Goal: Task Accomplishment & Management: Use online tool/utility

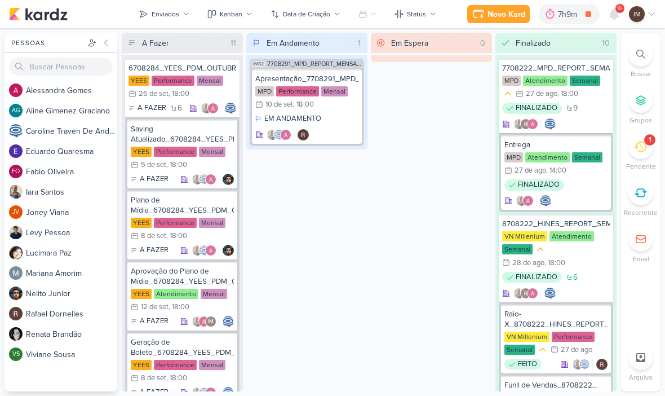
scroll to position [0, 19]
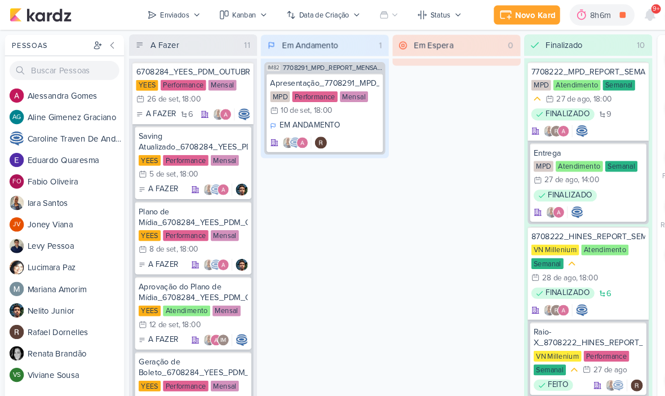
click at [606, 22] on div "9+" at bounding box center [614, 14] width 20 height 20
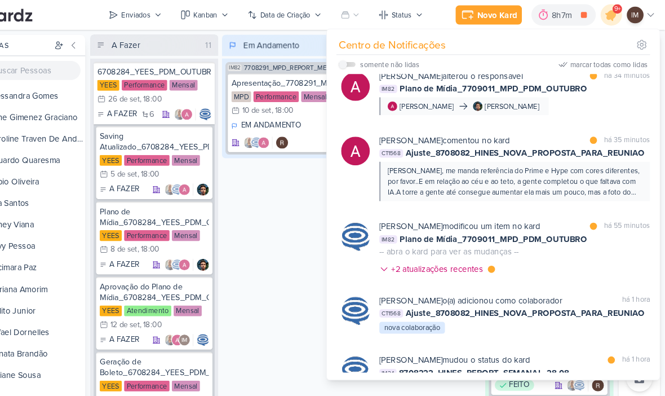
scroll to position [212, 0]
click at [359, 258] on div at bounding box center [372, 236] width 27 height 56
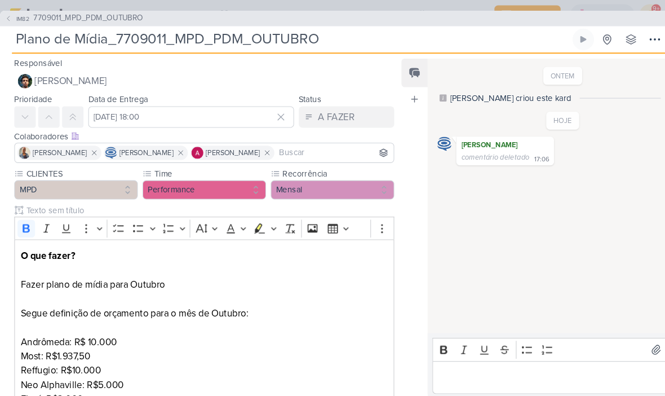
scroll to position [0, 0]
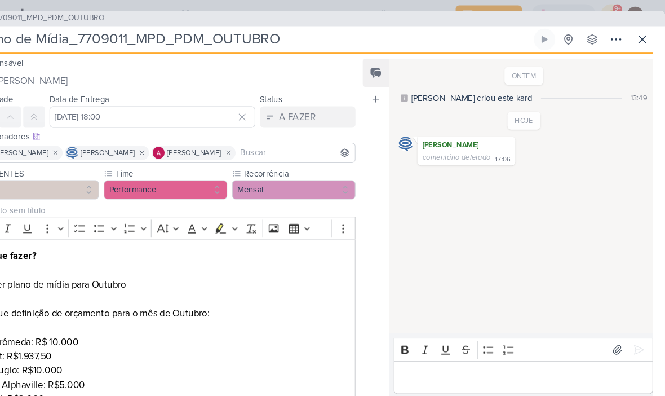
click at [637, 41] on icon at bounding box center [644, 37] width 14 height 14
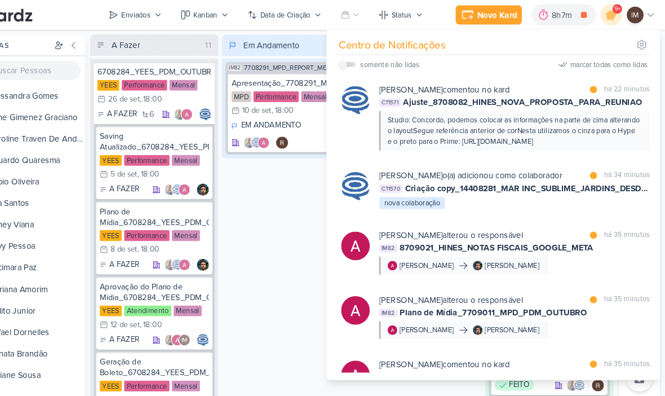
click at [442, 198] on div "[PERSON_NAME] o(a) adicionou como colaborador marcar como lida há 34 minutos CT…" at bounding box center [523, 179] width 256 height 38
click at [0, 0] on div at bounding box center [0, 0] width 0 height 0
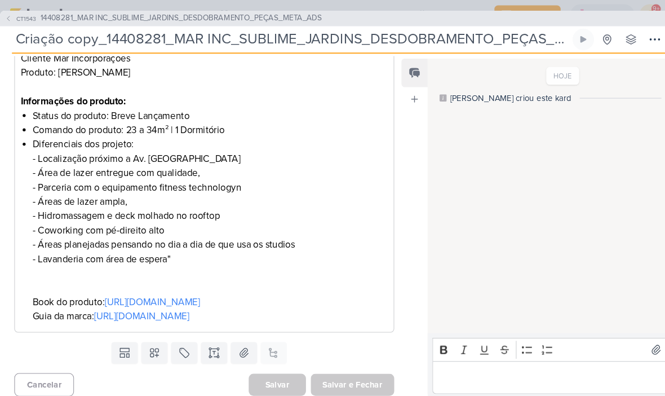
scroll to position [327, 0]
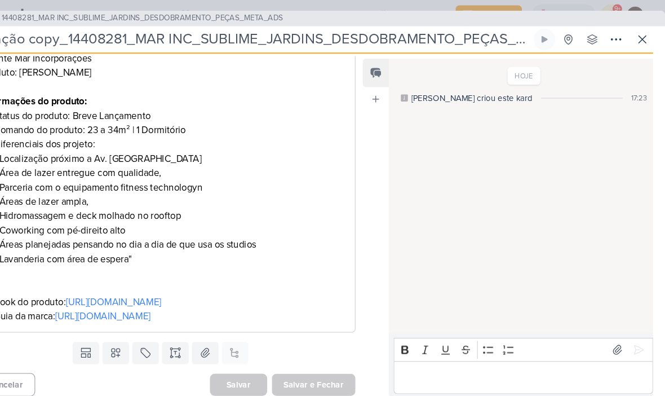
click at [634, 46] on button at bounding box center [644, 37] width 20 height 20
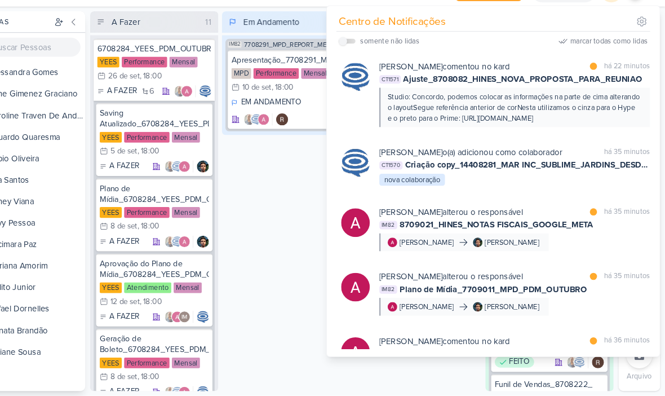
click at [433, 123] on div "[PERSON_NAME] comentou no kard marcar como lida há 22 minutos CT1571 Ajuste_870…" at bounding box center [505, 110] width 306 height 81
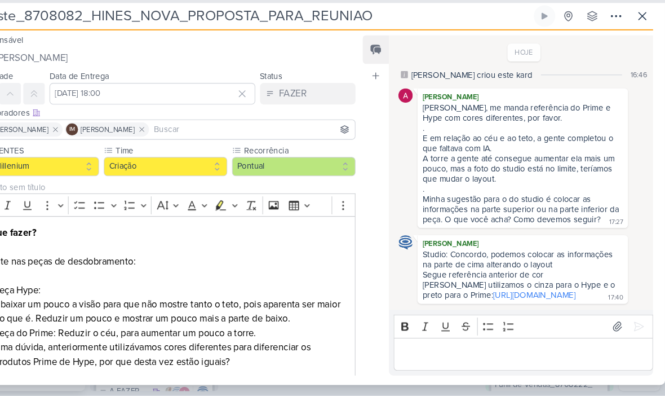
scroll to position [15, 0]
click at [634, 27] on button at bounding box center [644, 37] width 20 height 20
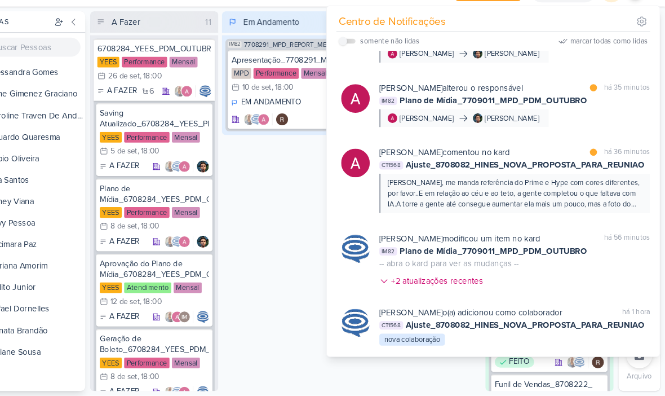
scroll to position [189, 0]
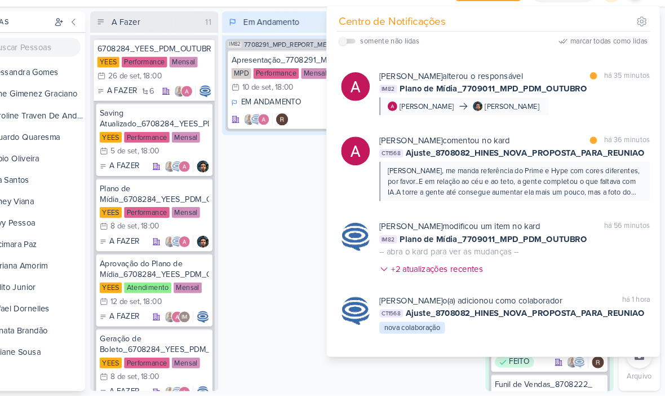
click at [522, 205] on div "[PERSON_NAME] comentou no kard marcar como lida há 36 minutos CT1568 Ajuste_870…" at bounding box center [505, 180] width 306 height 81
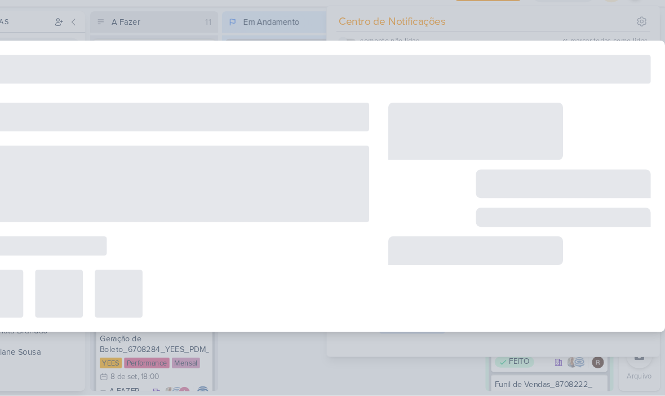
click at [526, 218] on div at bounding box center [569, 227] width 165 height 18
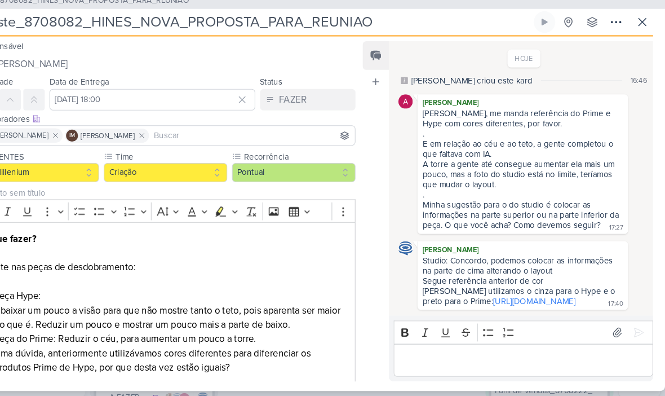
scroll to position [0, 0]
click at [637, 30] on icon at bounding box center [644, 37] width 14 height 14
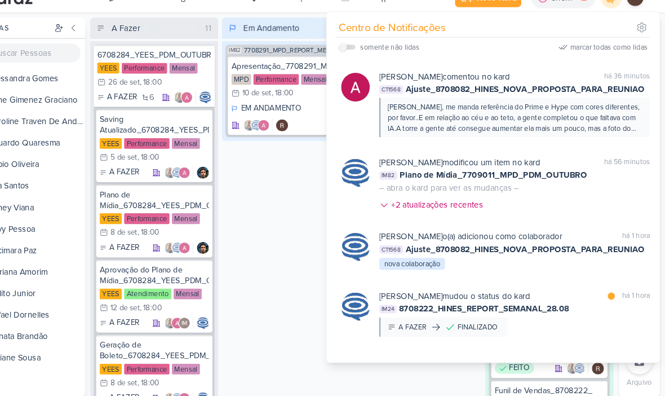
scroll to position [276, 0]
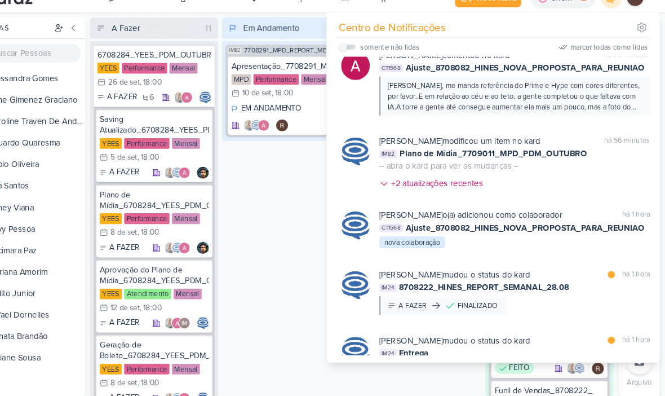
click at [431, 186] on div "+2 atualizações recentes" at bounding box center [451, 190] width 89 height 12
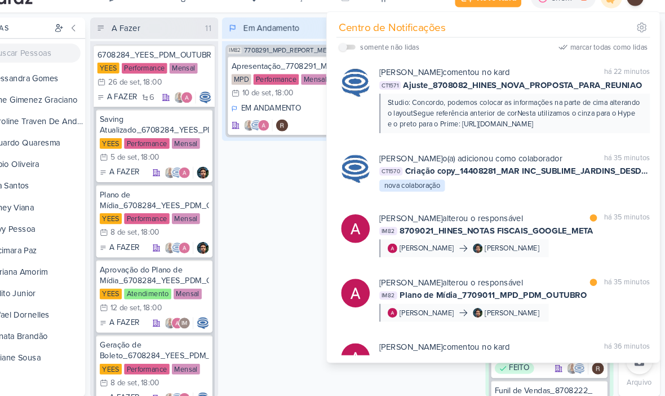
scroll to position [0, 0]
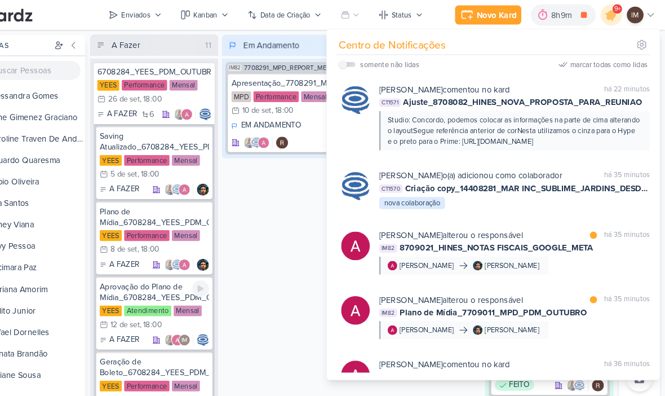
click at [246, 267] on div "Em Andamento 1 IM82 7708291_MPD_REPORT_MENSAL_AGOSTO Apresentação_7708291_MPD_R…" at bounding box center [306, 212] width 121 height 359
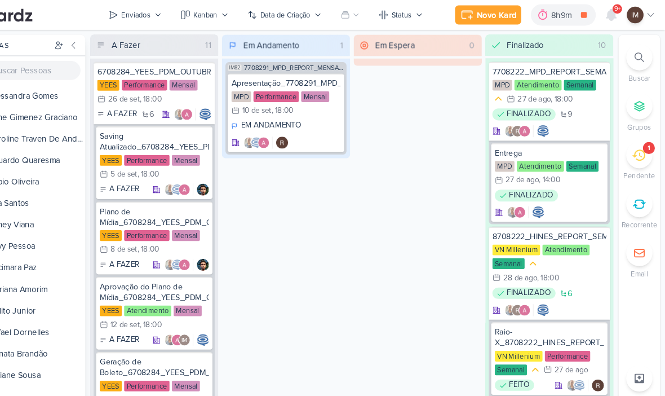
scroll to position [-2, 0]
click at [152, 13] on div "Enviados" at bounding box center [166, 14] width 28 height 10
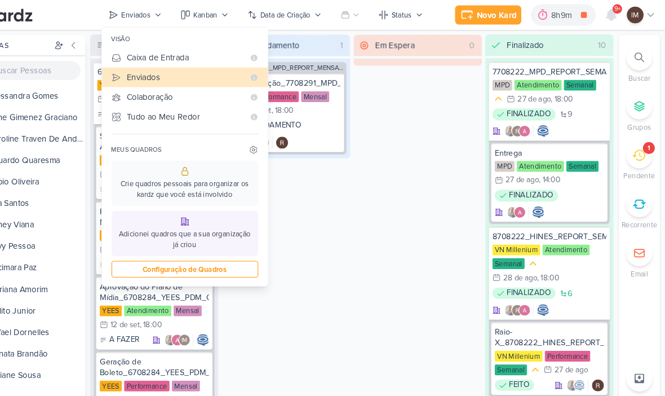
scroll to position [0, 0]
click at [157, 60] on div "Caixa de Entrada" at bounding box center [212, 54] width 111 height 12
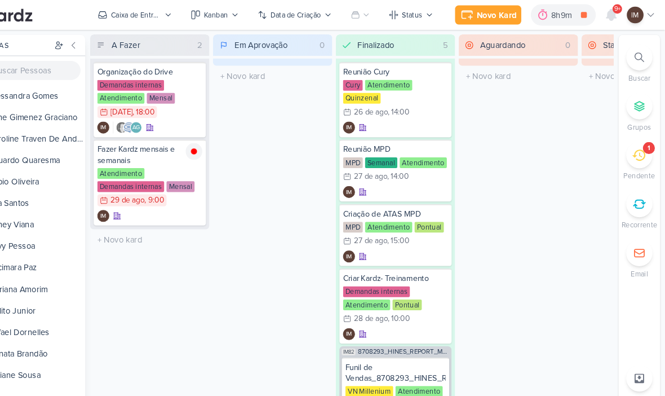
click at [608, 19] on icon at bounding box center [615, 14] width 14 height 14
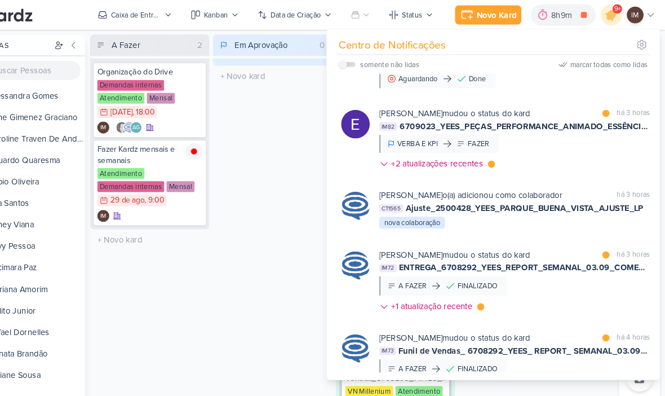
scroll to position [2116, 0]
click at [359, 68] on img at bounding box center [372, 54] width 27 height 27
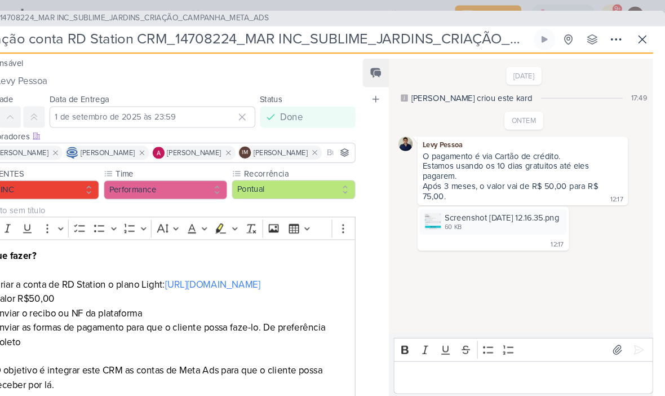
click at [637, 43] on icon at bounding box center [644, 37] width 14 height 14
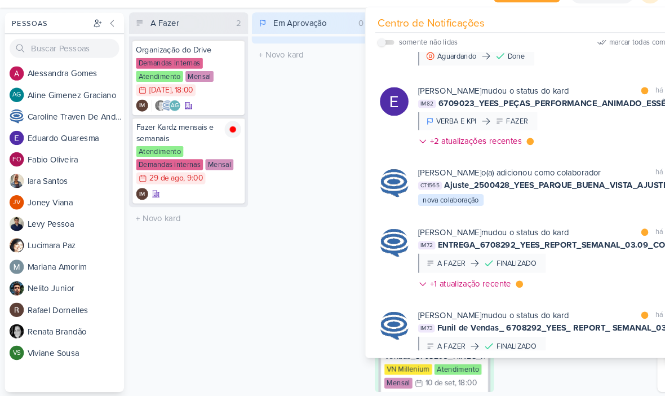
click at [15, 226] on img at bounding box center [16, 233] width 14 height 14
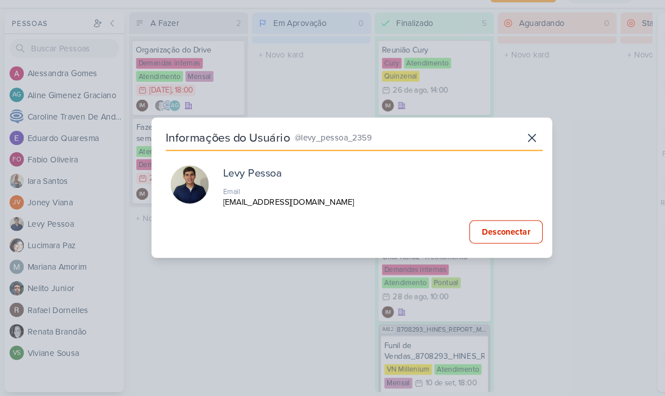
click at [179, 177] on img at bounding box center [179, 195] width 36 height 36
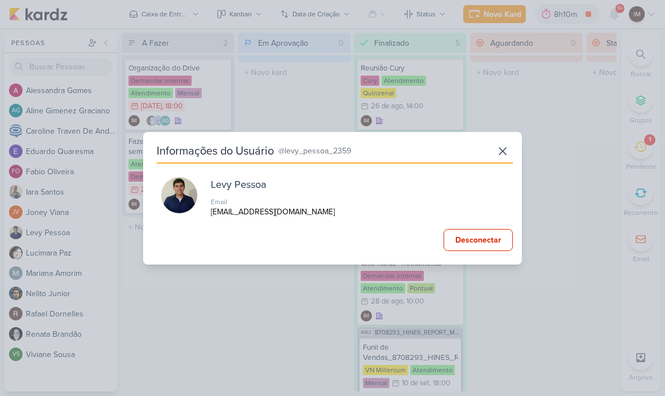
click at [505, 152] on icon at bounding box center [503, 151] width 7 height 7
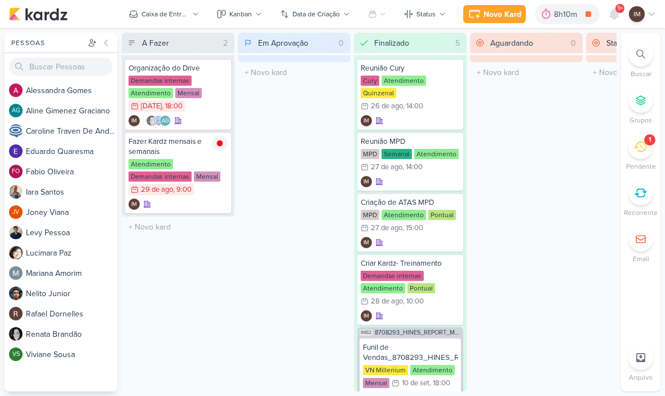
click at [636, 51] on div at bounding box center [641, 54] width 25 height 25
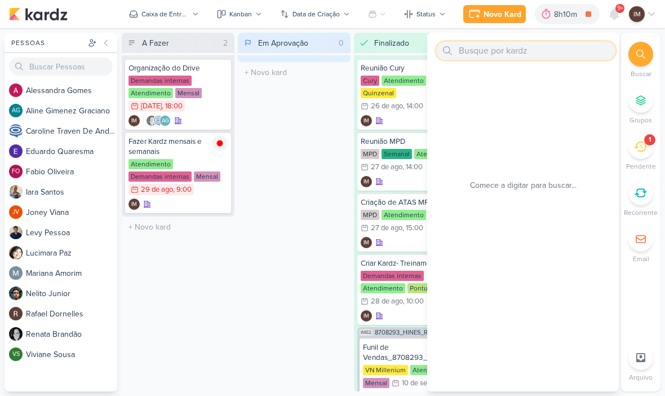
click at [577, 54] on input "text" at bounding box center [525, 51] width 179 height 18
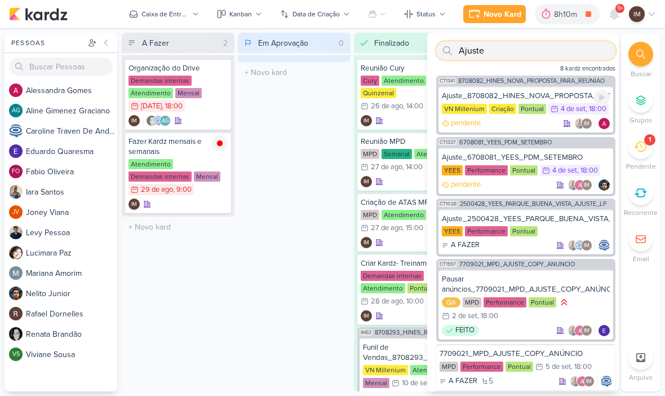
type input "Ajuste"
click at [552, 88] on div "Ajuste_8708082_HINES_NOVA_PROPOSTA_PARA_REUNIAO VN Millenium Criação Pontual 4/…" at bounding box center [526, 109] width 175 height 46
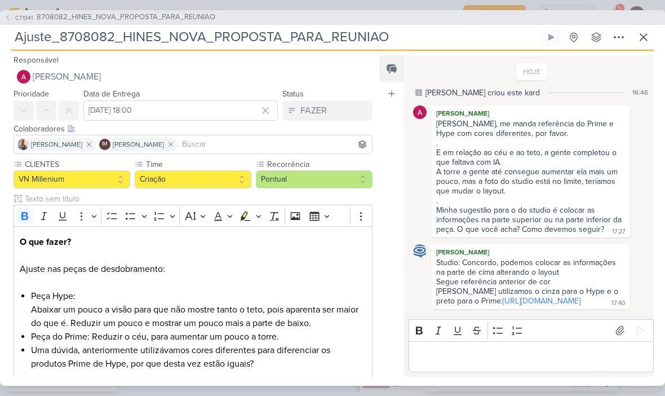
scroll to position [-2, 0]
click at [648, 33] on icon at bounding box center [644, 37] width 14 height 14
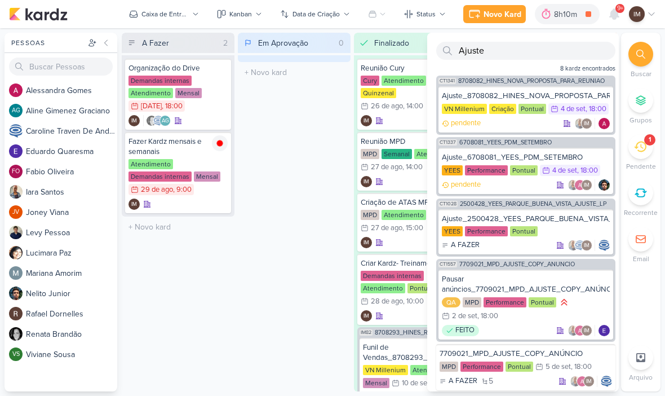
scroll to position [0, 0]
click at [570, 214] on div "Ajuste_2500428_YEES_PARQUE_BUENA_VISTA_AJUSTE_LP" at bounding box center [526, 219] width 168 height 10
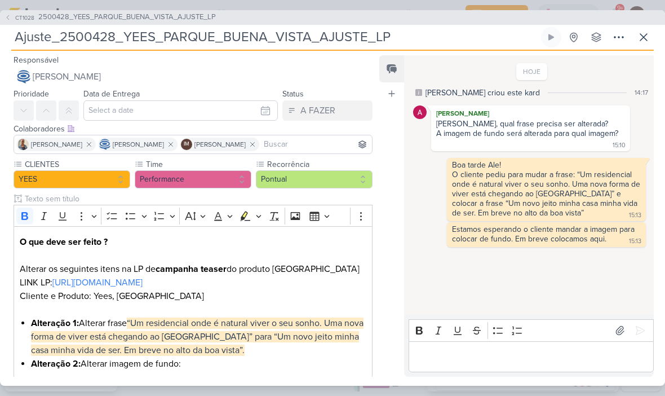
click at [95, 41] on input "Ajuste_2500428_YEES_PARQUE_BUENA_VISTA_AJUSTE_LP" at bounding box center [275, 37] width 528 height 20
click at [98, 42] on input "Ajuste_2500428_YEES_PARQUE_BUENA_VISTA_AJUSTE_LP" at bounding box center [275, 37] width 528 height 20
click at [100, 32] on input "Ajuste_2500428_YEES_PARQUE_BUENA_VISTA_AJUSTE_LP" at bounding box center [275, 37] width 528 height 20
click at [99, 38] on input "Ajuste_2500428_YEES_PARQUE_BUENA_VISTA_AJUSTE_LP" at bounding box center [275, 37] width 528 height 20
click at [175, 38] on input "Ajuste_2500428_YEES_PARQUE_BUENA_VISTA_AJUSTE_LP" at bounding box center [275, 37] width 528 height 20
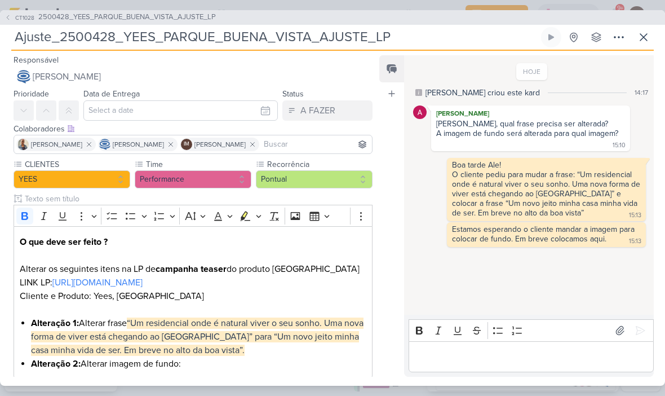
click at [173, 37] on input "Ajuste_2500428_YEES_PARQUE_BUENA_VISTA_AJUSTE_LP" at bounding box center [275, 37] width 528 height 20
type input "500428_YEES_PARQUE_BUENA_VISTA_AJUSTE_LP"
type input "2500428_YEES_PARQUE_BUENA_VISTA_AJUSTE_LP"
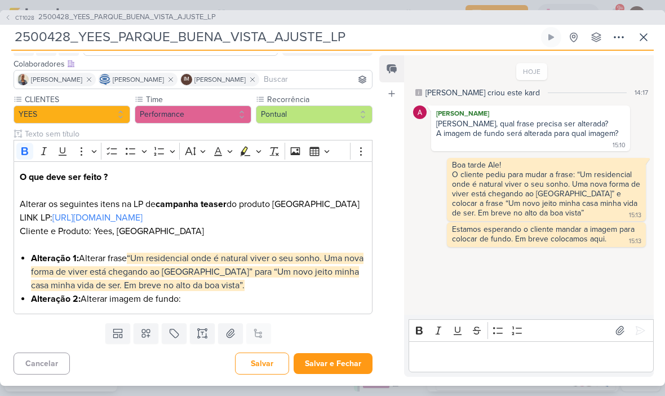
scroll to position [65, 0]
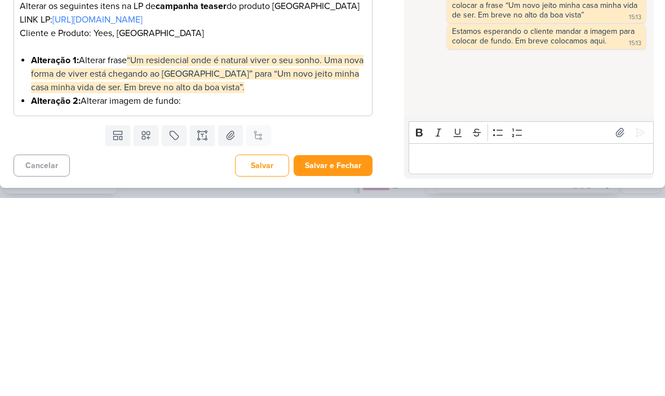
type input "2500428_YEES_PARQUE_BUENA_VISTA_AJUSTE_LP"
click at [214, 292] on li "Alteração 2: Alterar imagem de fundo:" at bounding box center [199, 299] width 336 height 14
click at [311, 292] on li "Alteração 2: Alterar imagem de fundo e colocar imagem do link:" at bounding box center [199, 299] width 336 height 14
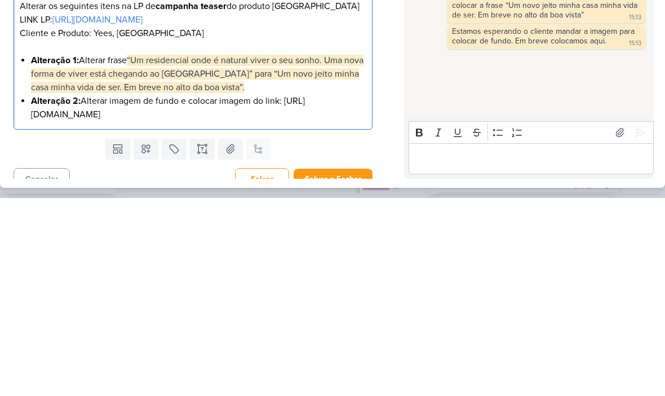
click at [387, 100] on div "Feed Atrelar email Solte o email para atrelar ao kard" at bounding box center [392, 215] width 25 height 321
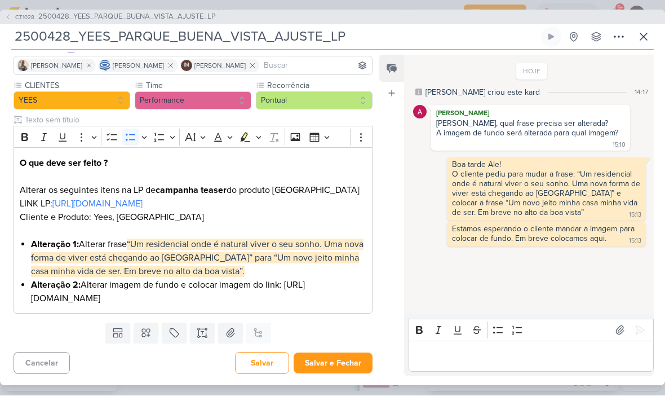
scroll to position [78, 0]
click at [341, 368] on button "Salvar e Fechar" at bounding box center [333, 363] width 79 height 21
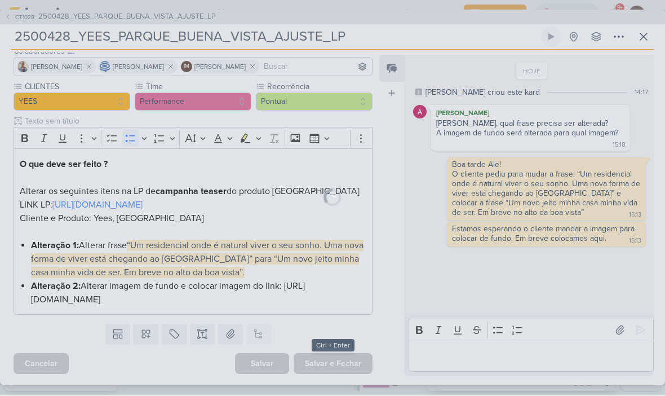
scroll to position [77, 0]
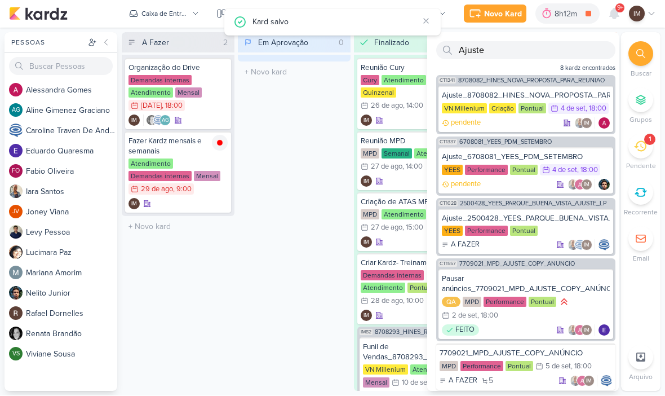
click at [645, 55] on icon at bounding box center [641, 54] width 9 height 9
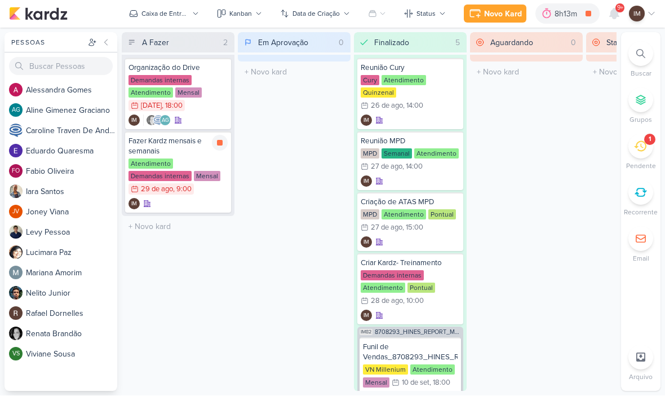
click at [218, 139] on icon at bounding box center [219, 143] width 9 height 9
